Goal: Navigation & Orientation: Find specific page/section

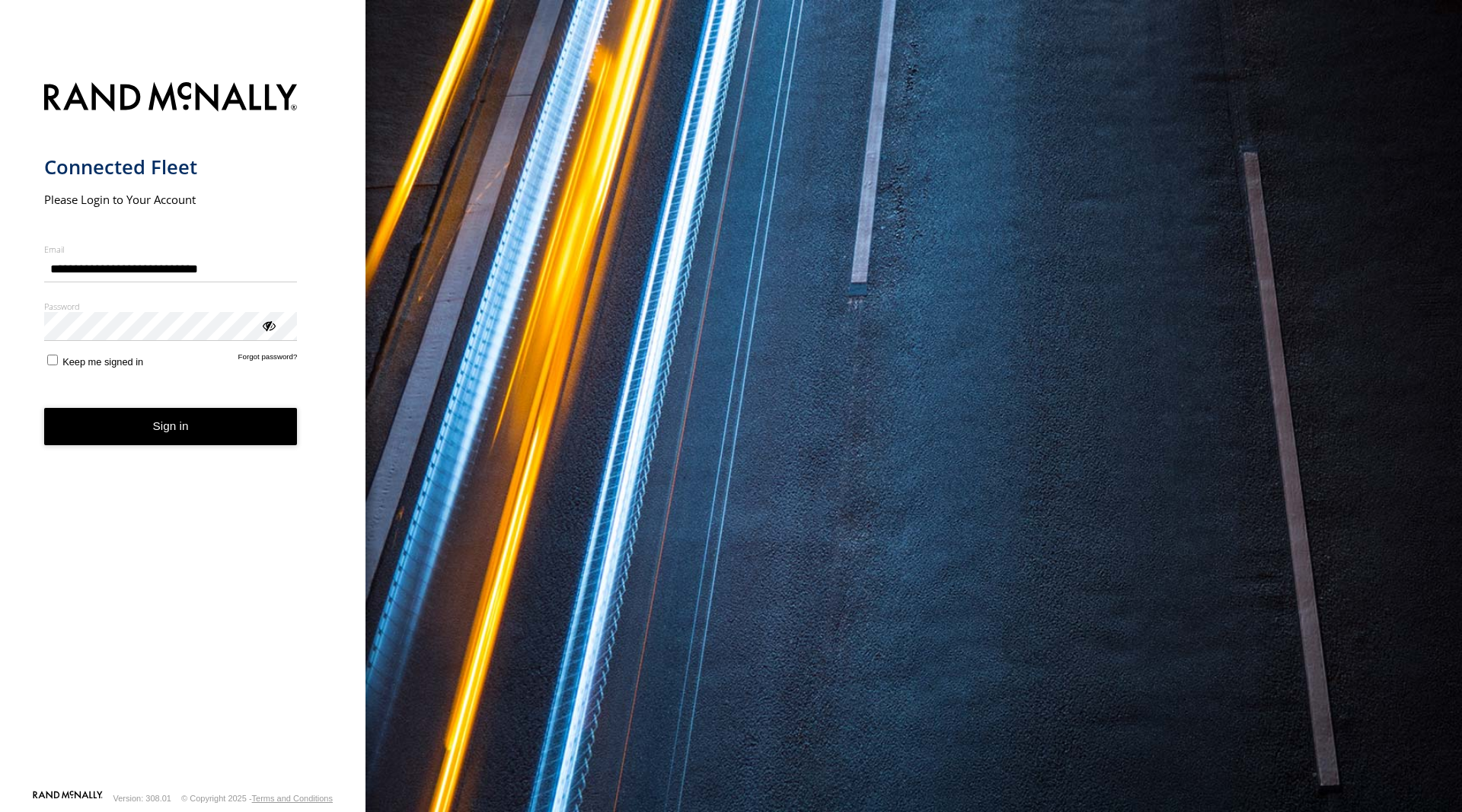
click at [174, 426] on button "Sign in" at bounding box center [170, 426] width 253 height 37
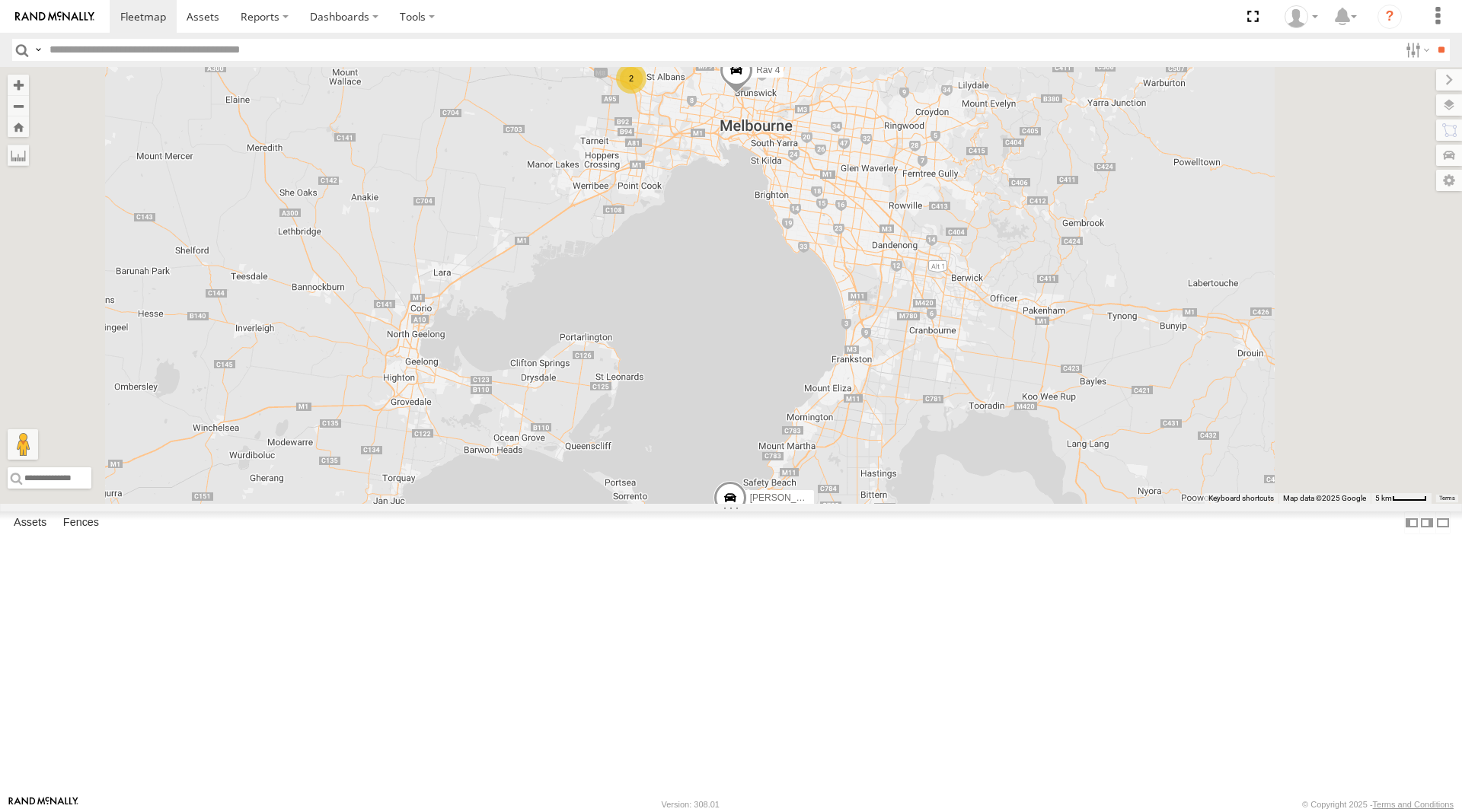
click at [1076, 411] on div "Office Van Stefan Weeks David Bonaddio 2 Rav 4 Rob Serpell" at bounding box center [731, 286] width 1462 height 437
drag, startPoint x: 153, startPoint y: 20, endPoint x: 913, endPoint y: 23, distance: 760.0
click at [155, 20] on span at bounding box center [143, 16] width 46 height 15
